Goal: Transaction & Acquisition: Purchase product/service

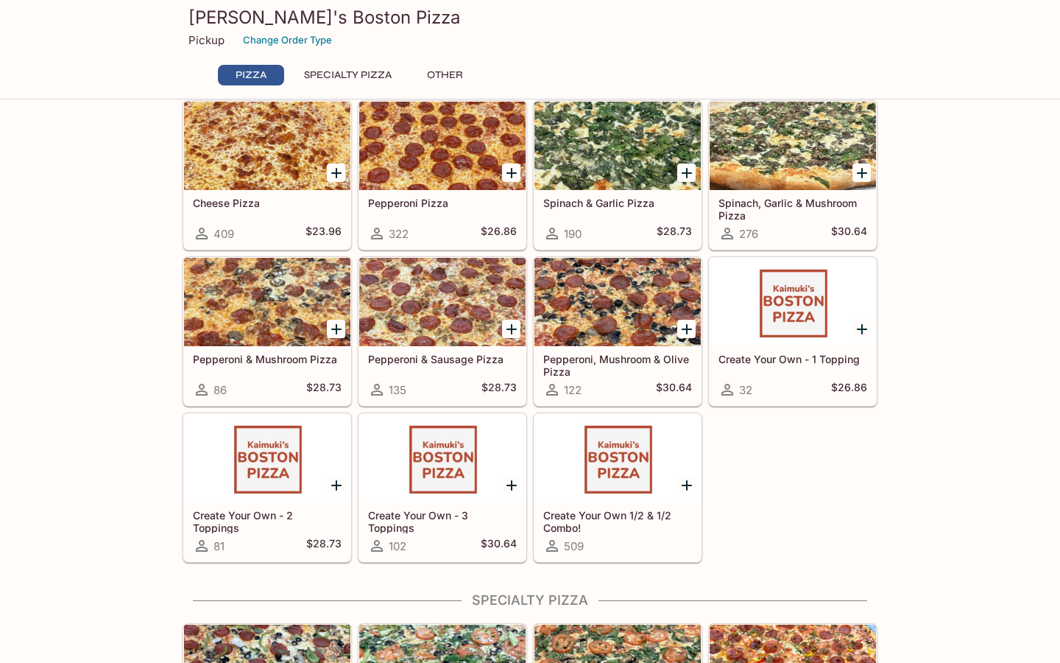
scroll to position [65, 0]
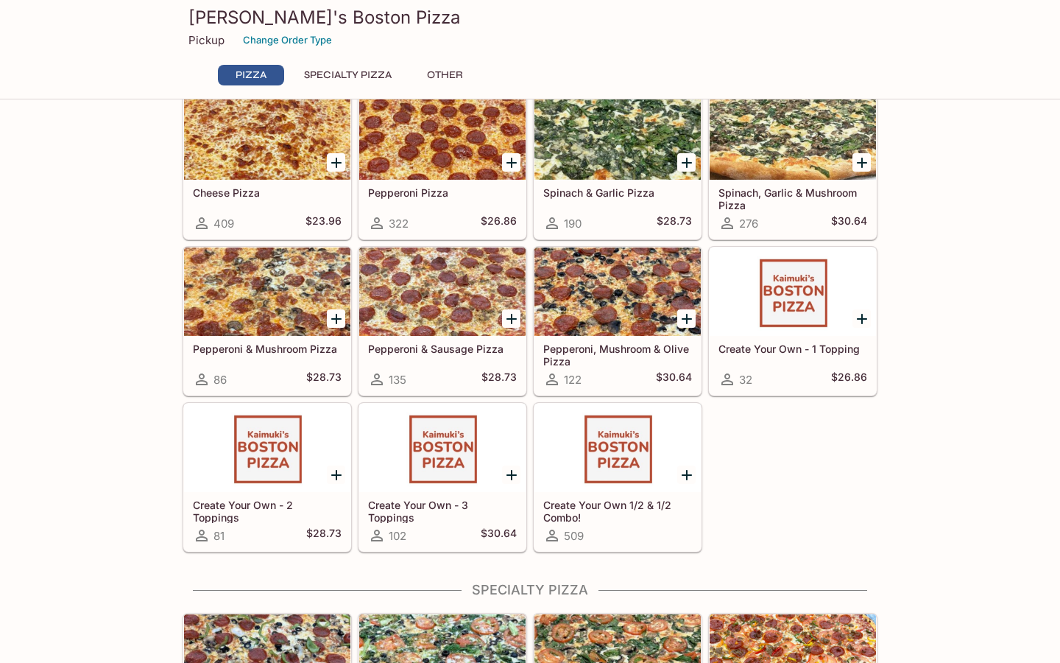
click at [587, 468] on div at bounding box center [617, 447] width 166 height 88
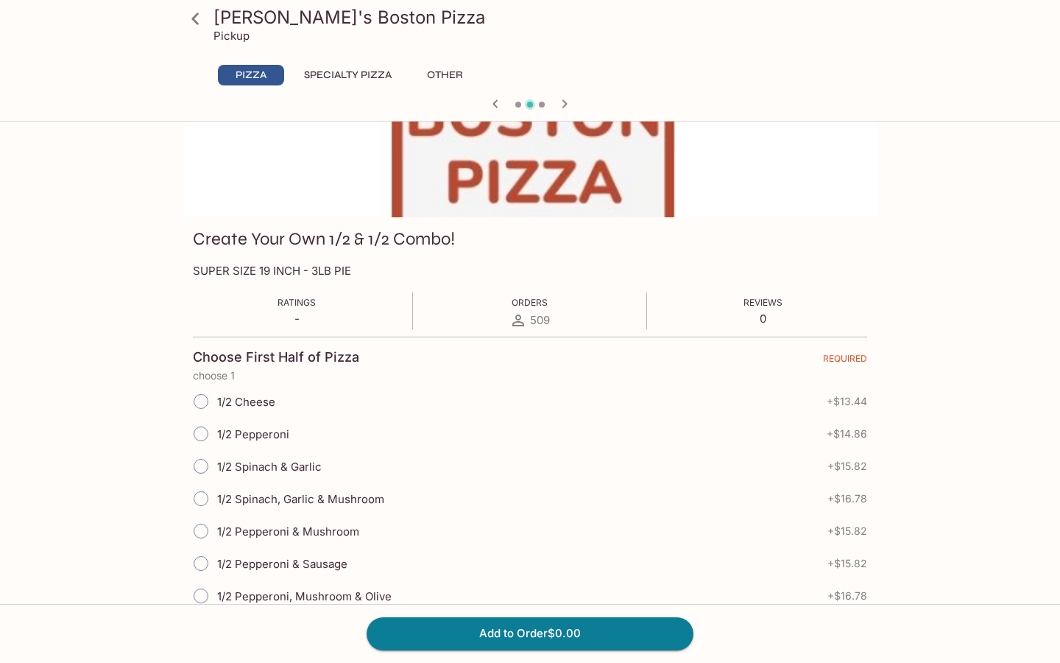
scroll to position [112, 0]
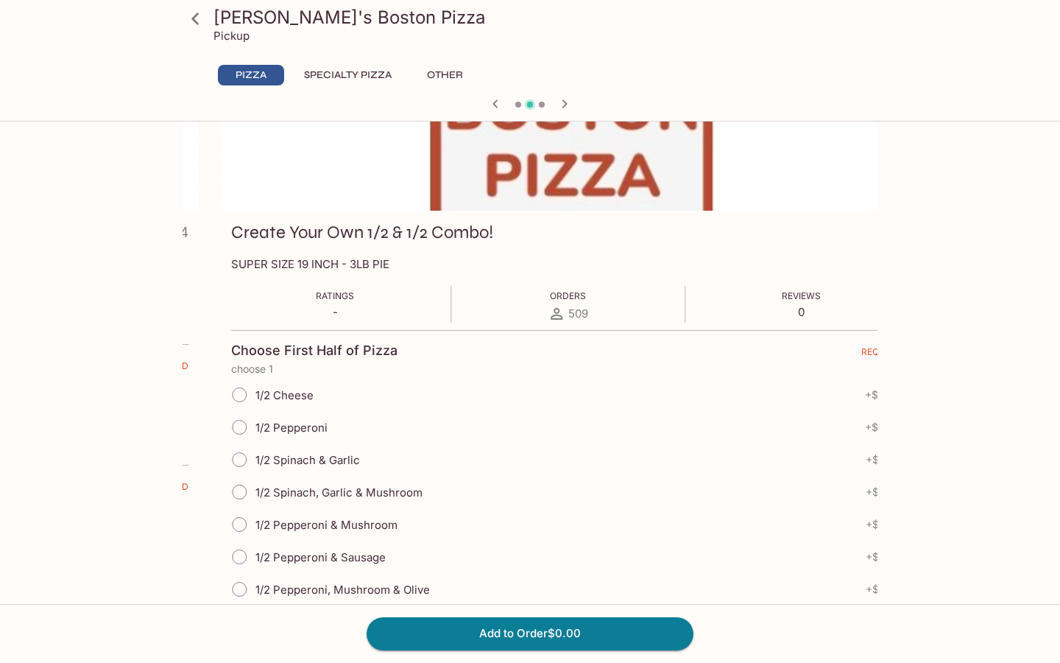
click at [297, 264] on p "SUPER SIZE 19 INCH - 3LB PIE" at bounding box center [568, 264] width 674 height 14
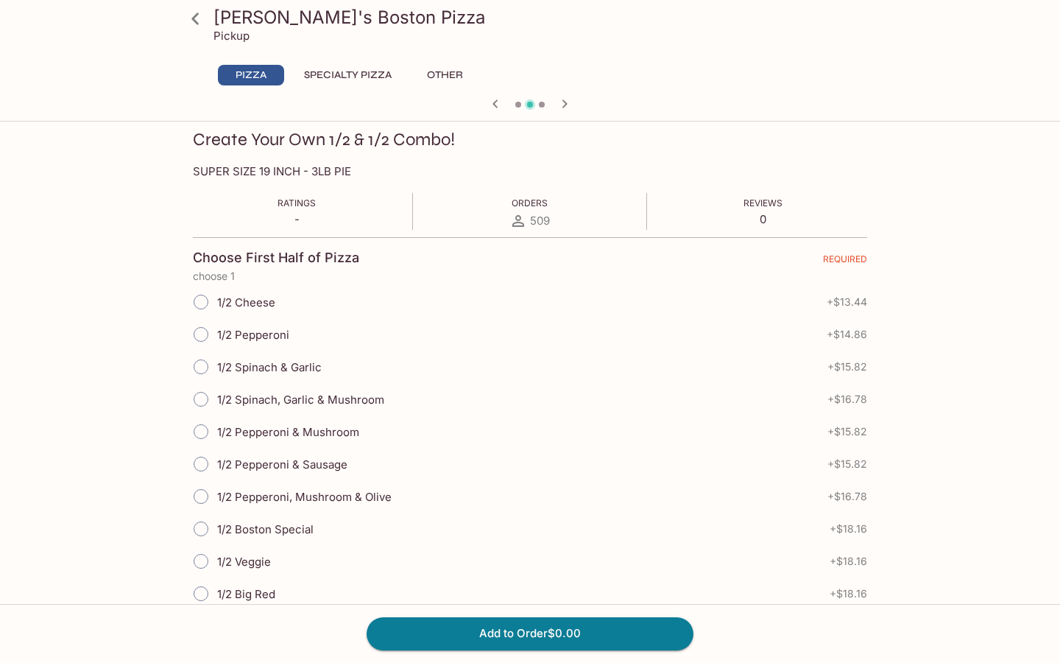
scroll to position [229, 0]
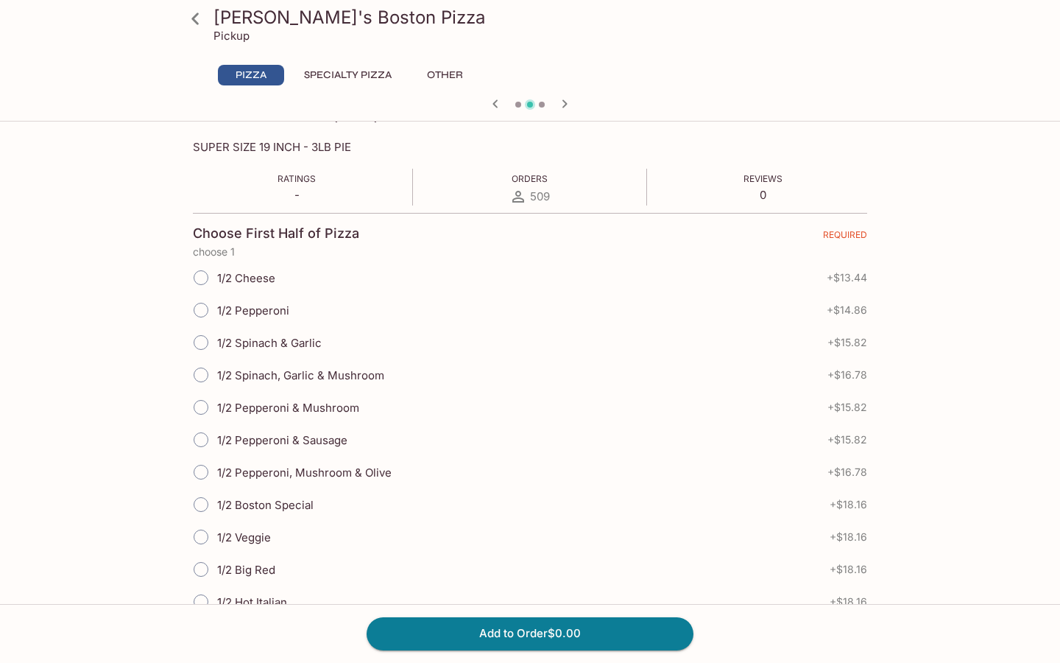
click at [280, 336] on span "1/2 Spinach & Garlic" at bounding box center [269, 343] width 105 height 14
click at [216, 335] on input "1/2 Spinach & Garlic" at bounding box center [201, 342] width 31 height 31
radio input "true"
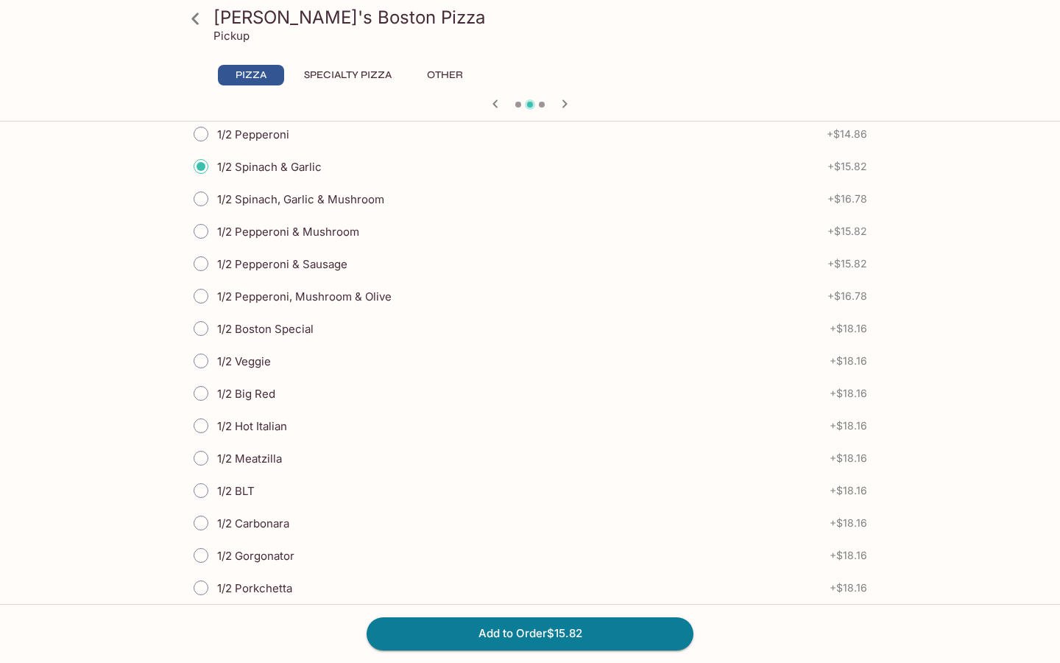
scroll to position [394, 0]
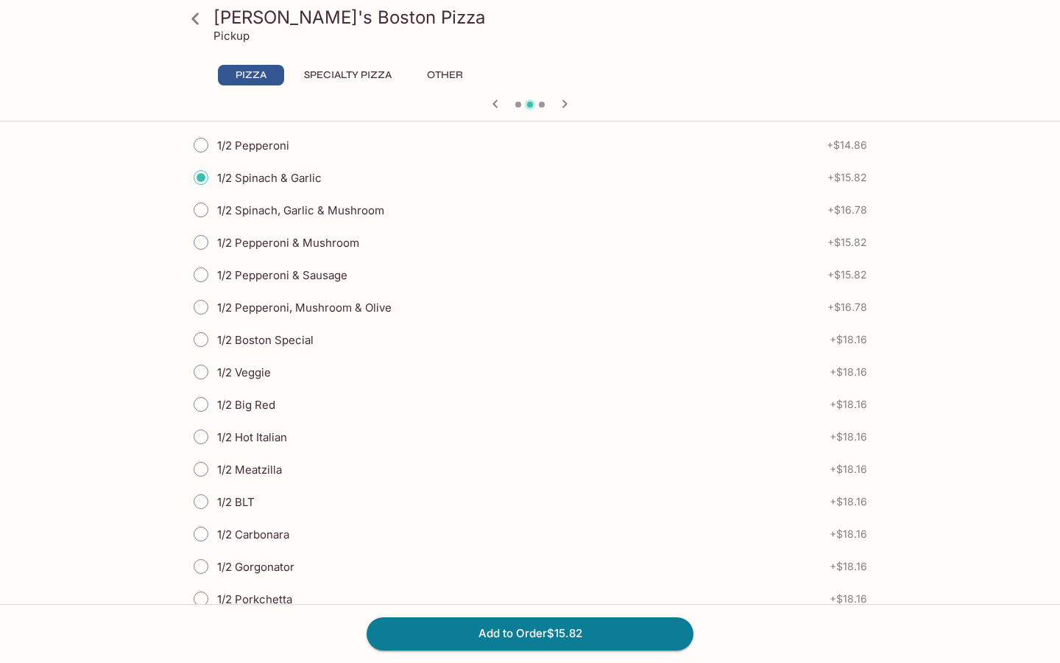
click at [308, 209] on span "1/2 Spinach, Garlic & Mushroom" at bounding box center [300, 210] width 167 height 14
click at [216, 209] on input "1/2 Spinach, Garlic & Mushroom" at bounding box center [201, 209] width 31 height 31
radio input "true"
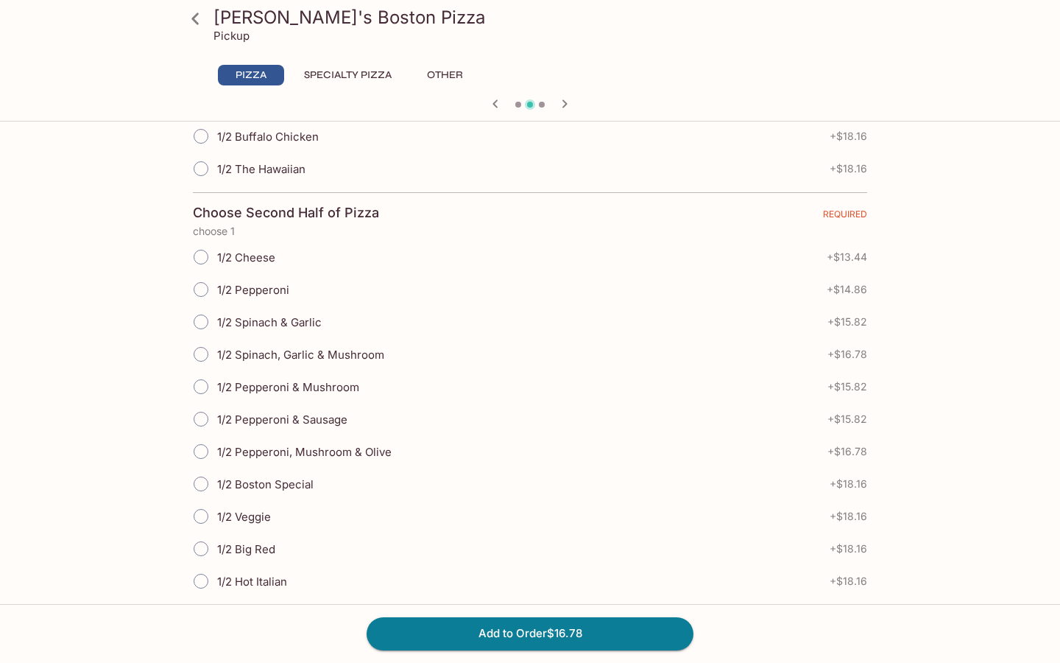
scroll to position [1062, 0]
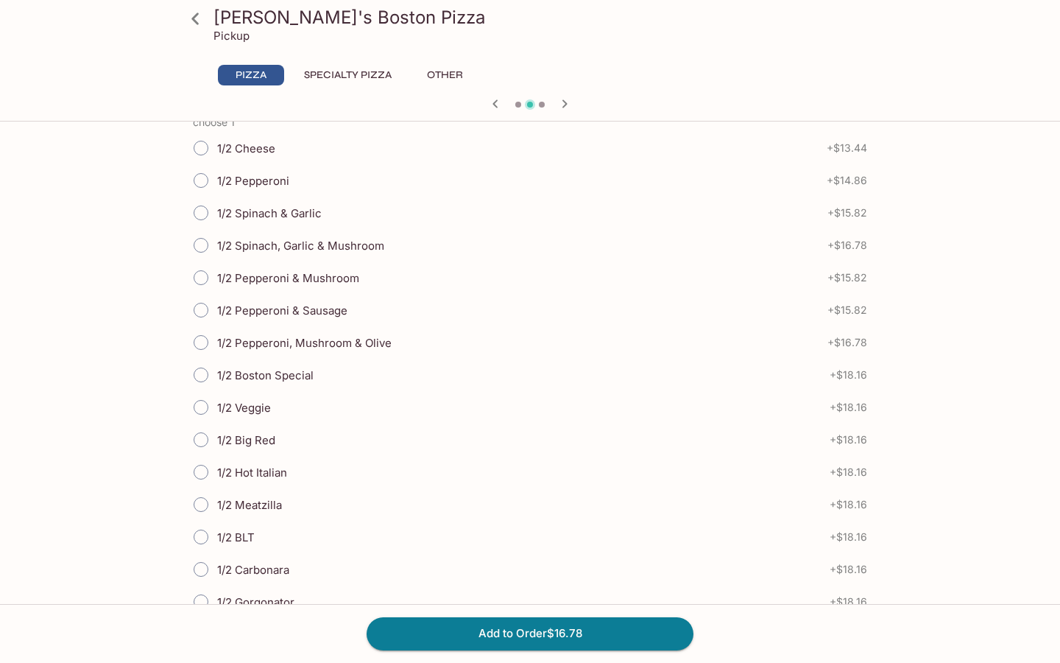
click at [297, 274] on span "1/2 Pepperoni & Mushroom" at bounding box center [288, 278] width 142 height 14
click at [216, 274] on input "1/2 Pepperoni & Mushroom" at bounding box center [201, 277] width 31 height 31
radio input "true"
click at [297, 274] on span "1/2 Pepperoni & Mushroom" at bounding box center [288, 278] width 142 height 14
click at [216, 274] on input "1/2 Pepperoni & Mushroom" at bounding box center [201, 277] width 31 height 31
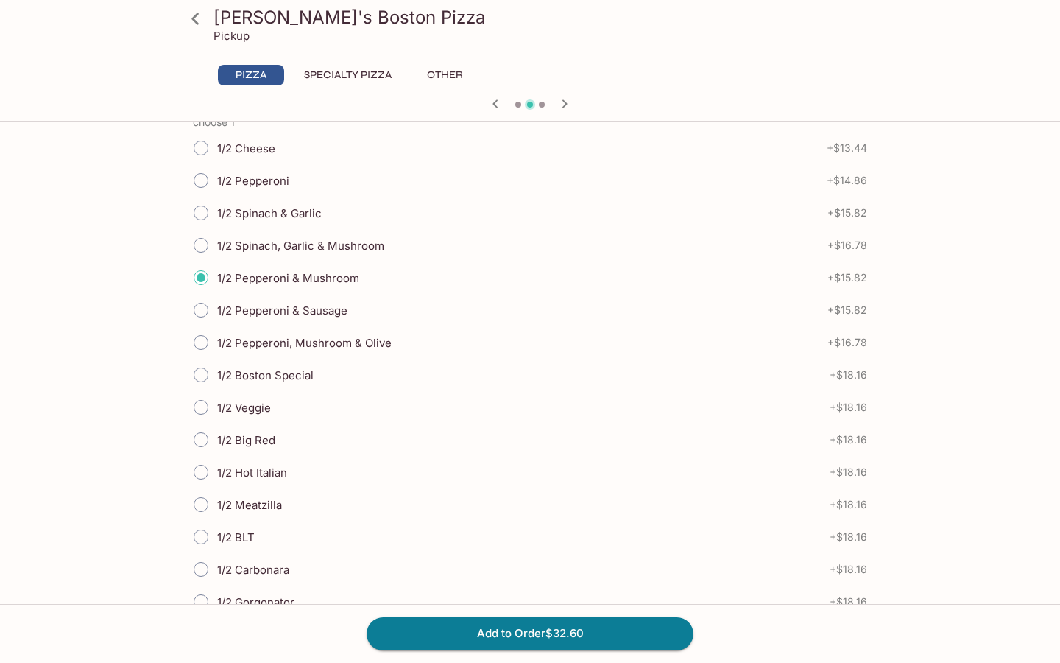
click at [292, 320] on label "1/2 Pepperoni & Sausage" at bounding box center [266, 310] width 163 height 32
click at [216, 320] on input "1/2 Pepperoni & Sausage" at bounding box center [201, 309] width 31 height 31
radio input "true"
click at [476, 642] on button "Add to Order $32.60" at bounding box center [530, 633] width 327 height 32
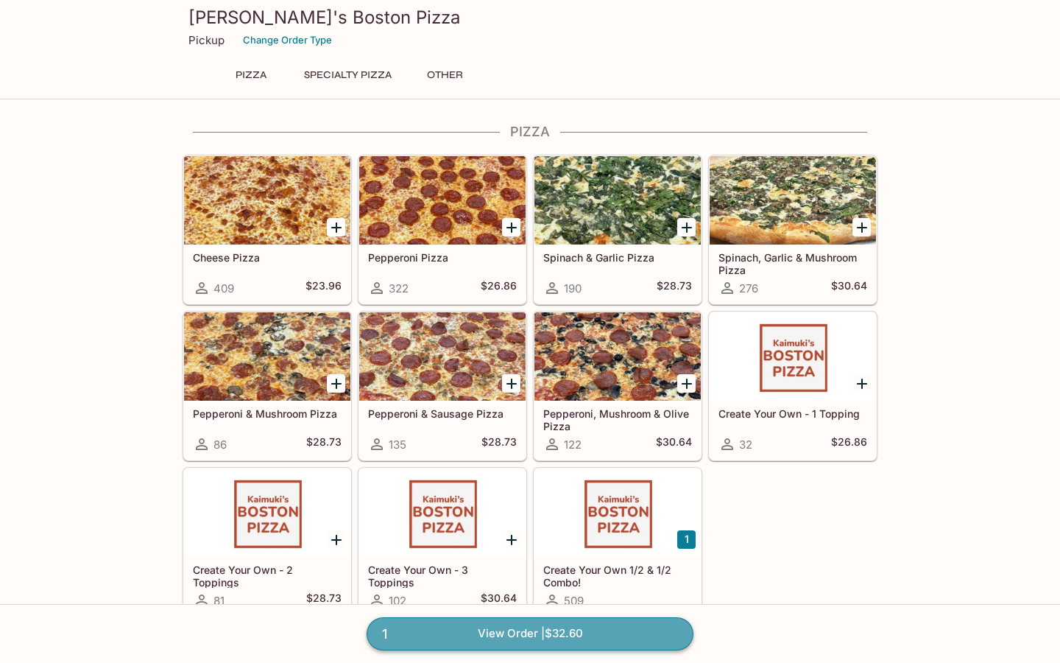
click at [583, 635] on link "1 View Order | $32.60" at bounding box center [530, 633] width 327 height 32
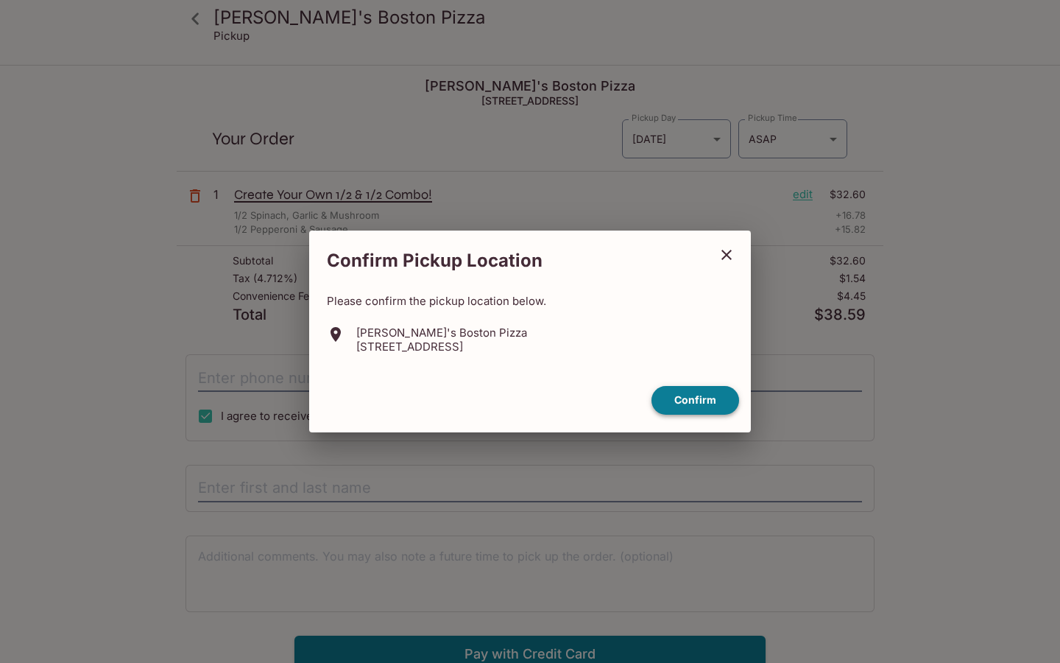
click at [721, 400] on button "Confirm" at bounding box center [696, 400] width 88 height 29
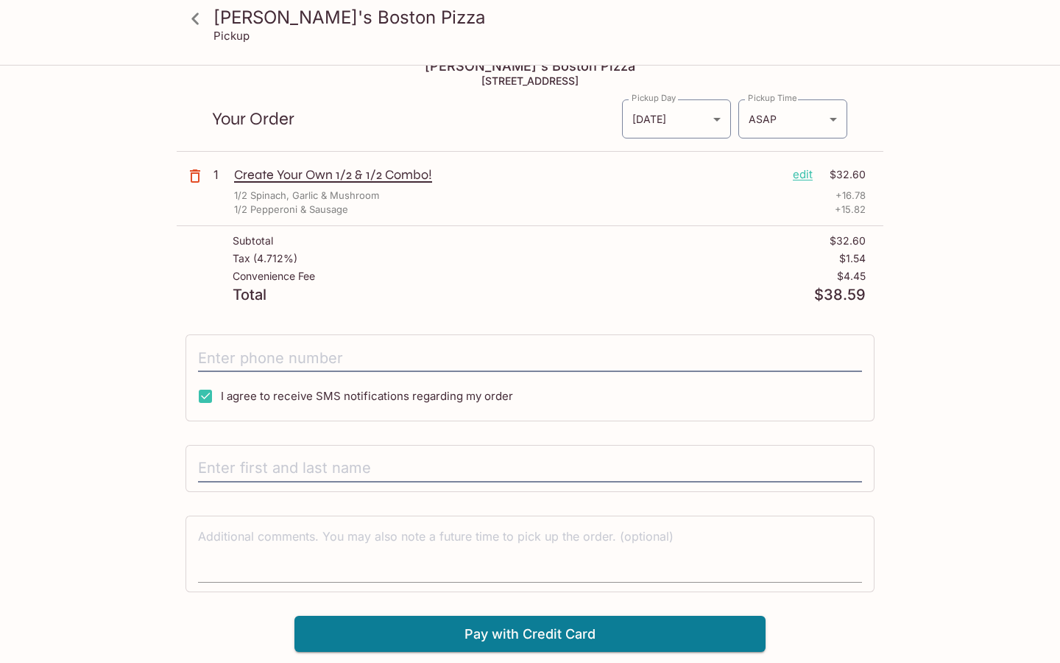
scroll to position [29, 0]
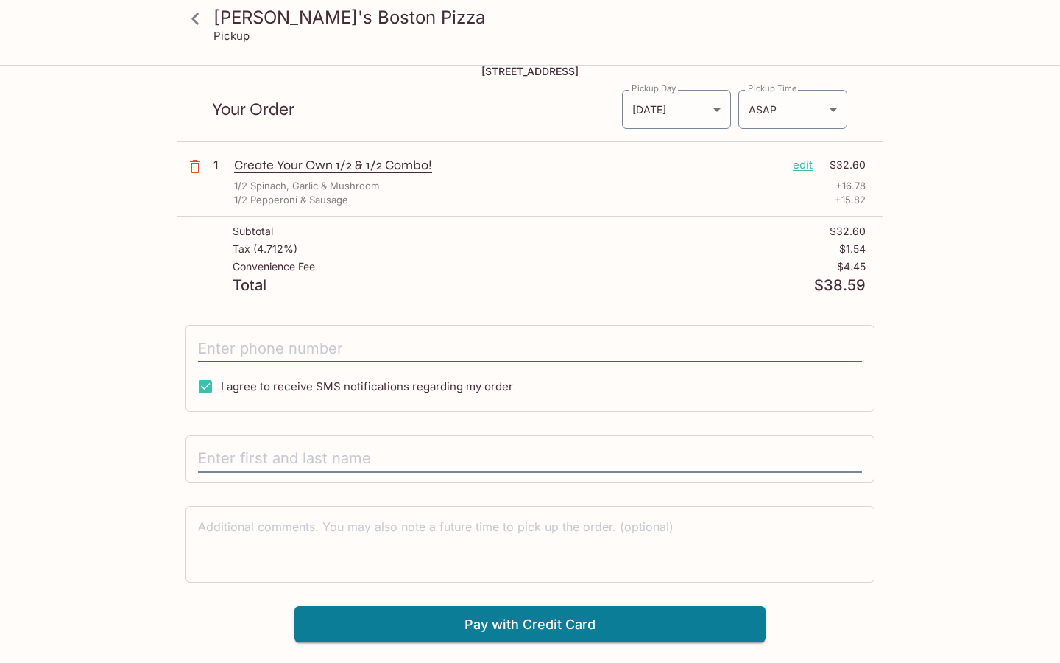
click at [418, 353] on input "tel" at bounding box center [530, 348] width 664 height 28
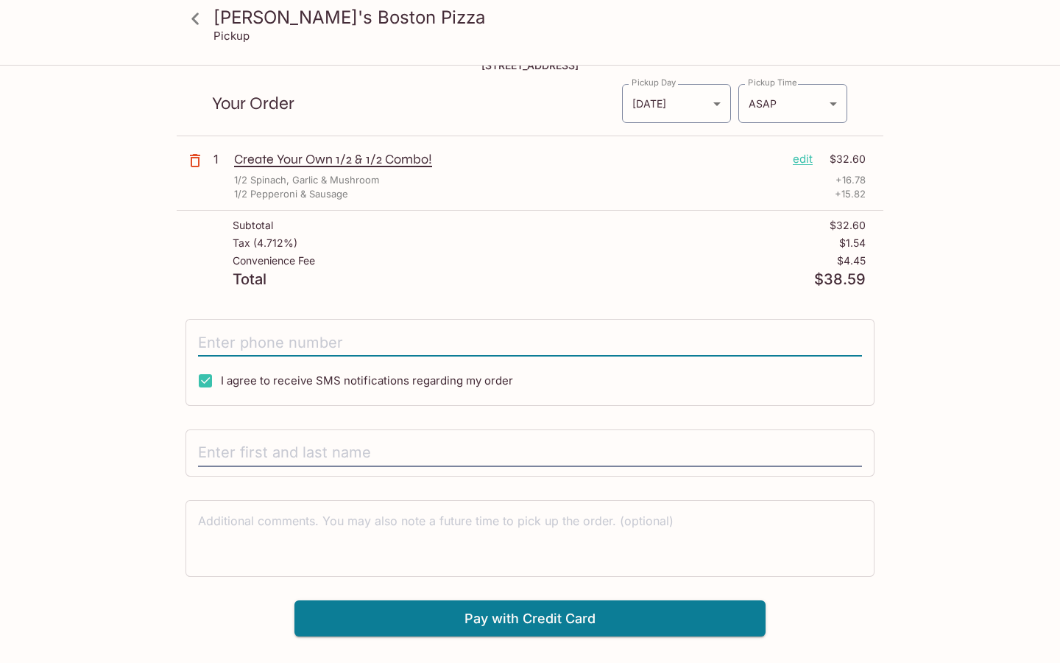
scroll to position [39, 0]
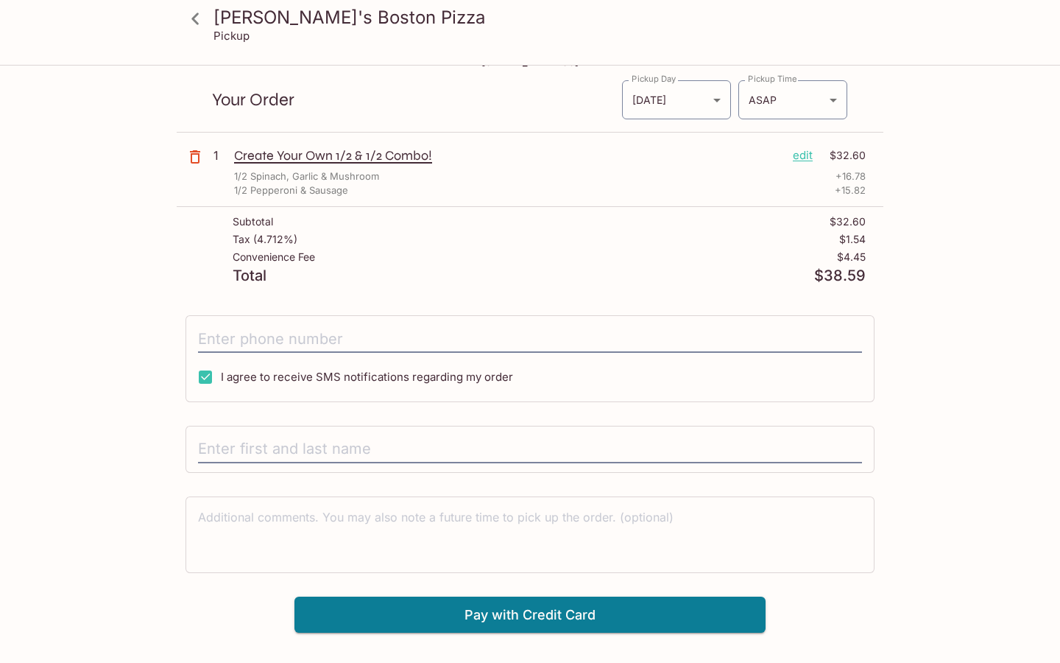
click at [389, 426] on div at bounding box center [530, 449] width 689 height 47
click at [373, 507] on div "x" at bounding box center [530, 534] width 664 height 57
